Goal: Task Accomplishment & Management: Manage account settings

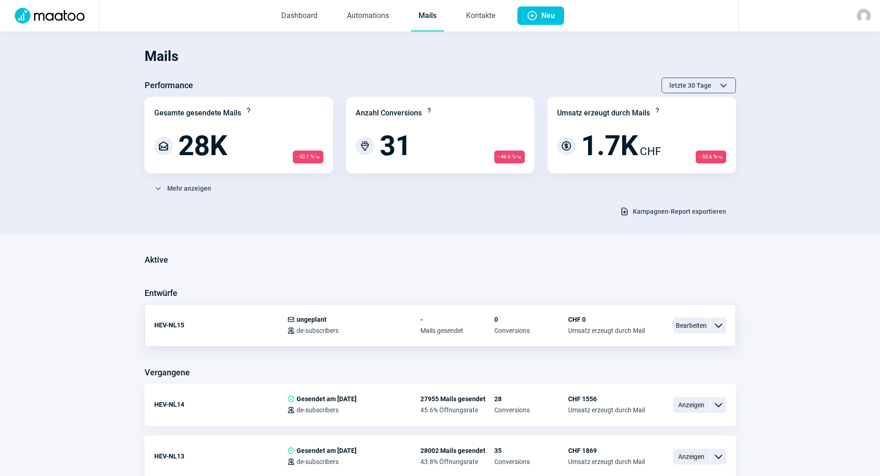
scroll to position [46, 0]
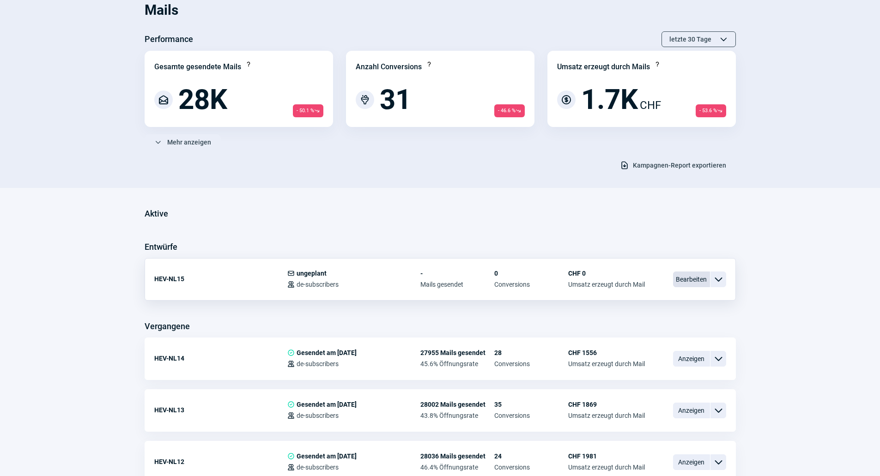
click at [692, 283] on span "Bearbeiten" at bounding box center [691, 280] width 37 height 16
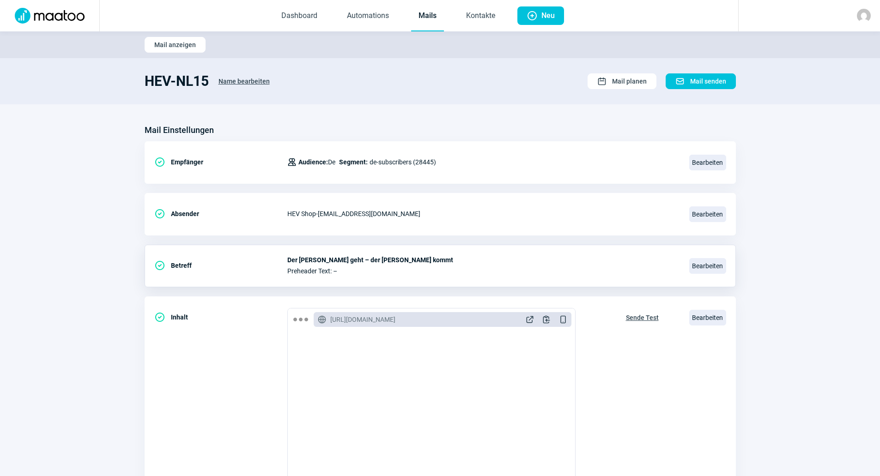
scroll to position [123, 0]
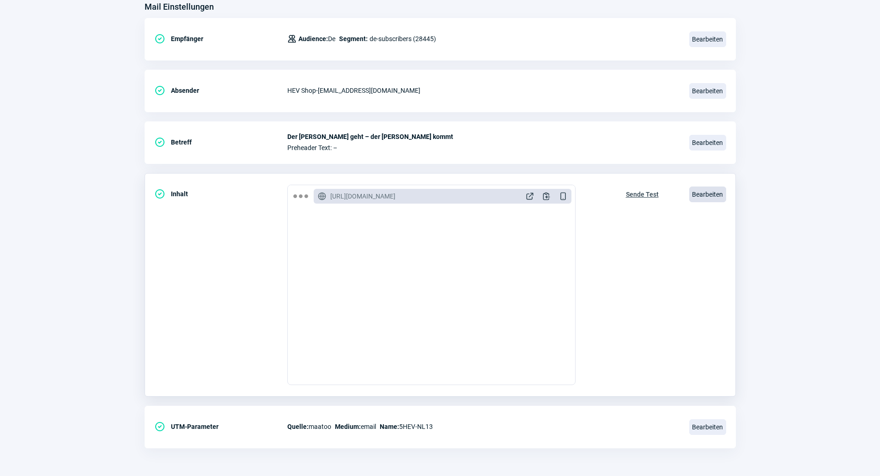
click at [710, 191] on span "Bearbeiten" at bounding box center [707, 195] width 37 height 16
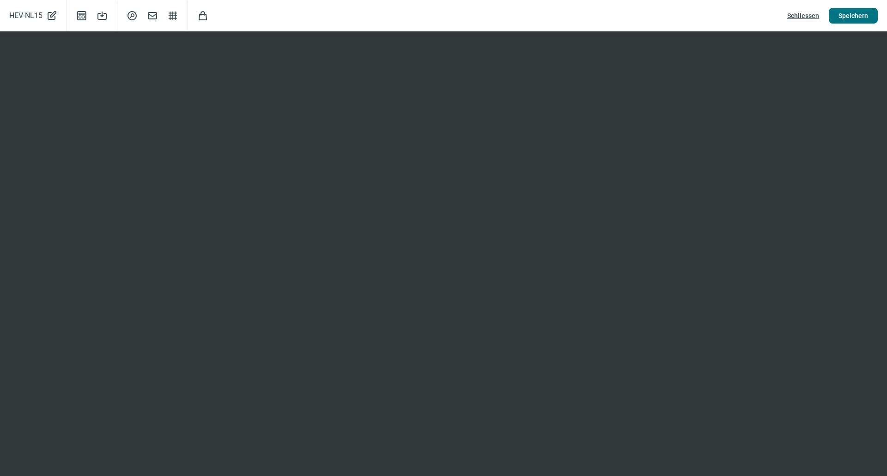
click at [853, 14] on span "Speichern" at bounding box center [853, 15] width 30 height 15
click at [863, 16] on span "Speichern" at bounding box center [853, 15] width 30 height 15
click at [806, 18] on span "Schliessen" at bounding box center [803, 15] width 32 height 15
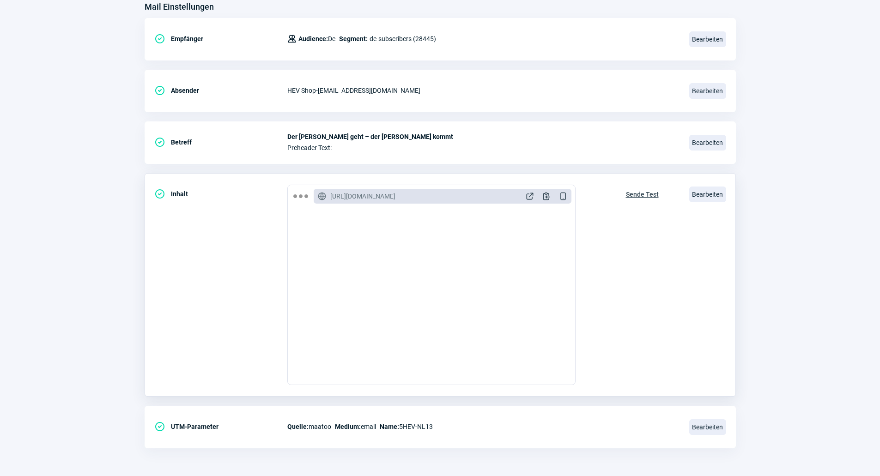
click at [634, 194] on span "Sende Test" at bounding box center [642, 194] width 33 height 15
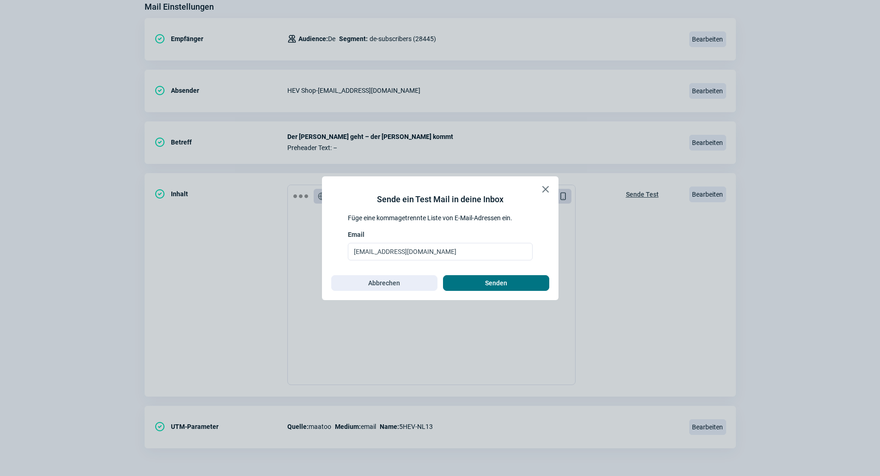
click at [497, 287] on span "Senden" at bounding box center [496, 283] width 22 height 15
